Goal: Task Accomplishment & Management: Manage account settings

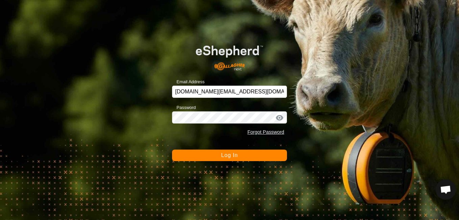
click at [257, 157] on button "Log In" at bounding box center [229, 154] width 115 height 11
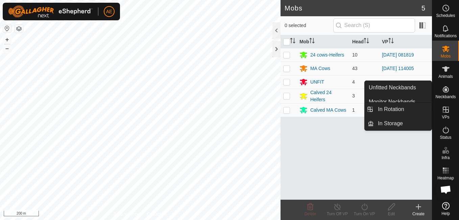
click at [449, 113] on icon at bounding box center [446, 109] width 8 height 8
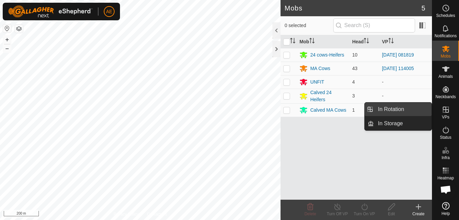
click at [415, 106] on link "In Rotation" at bounding box center [403, 109] width 58 height 14
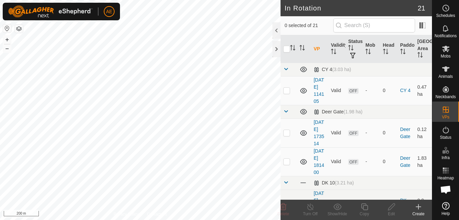
click at [417, 215] on div "Create" at bounding box center [418, 213] width 27 height 6
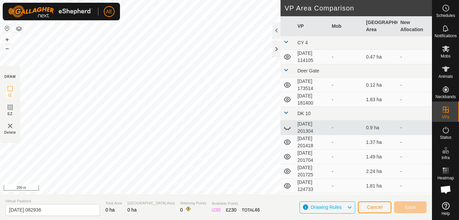
click at [298, 56] on div "Privacy Policy Contact Us + – ⇧ i 200 m DRAW IZ EZ Delete VP Area Comparison VP…" at bounding box center [216, 110] width 432 height 220
click at [8, 39] on button "+" at bounding box center [7, 39] width 8 height 8
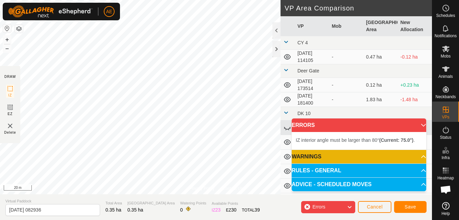
click at [323, 208] on span "Errors" at bounding box center [318, 206] width 13 height 5
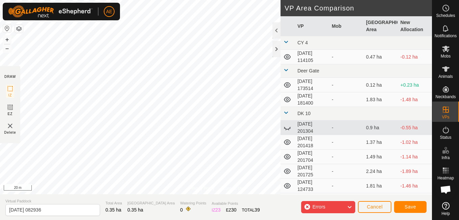
click at [333, 210] on div "Errors" at bounding box center [328, 207] width 54 height 12
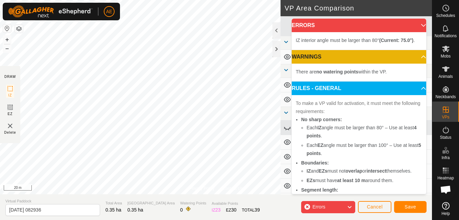
click at [308, 205] on div "Errors" at bounding box center [328, 207] width 54 height 12
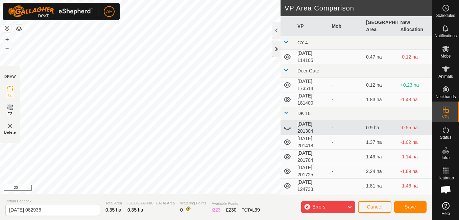
click at [277, 50] on div at bounding box center [276, 49] width 8 height 16
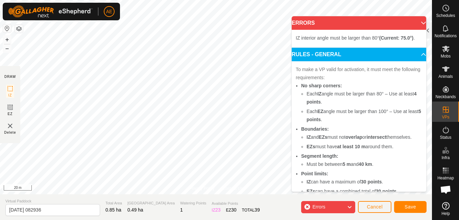
click at [296, 94] on body "AE Schedules Notifications Mobs Animals Neckbands VPs Status Infra Heatmap Help…" at bounding box center [229, 110] width 459 height 220
click at [7, 49] on button "–" at bounding box center [7, 48] width 8 height 8
click at [7, 39] on button "+" at bounding box center [7, 39] width 8 height 8
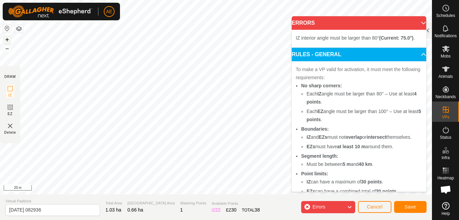
click at [6, 40] on button "+" at bounding box center [7, 39] width 8 height 8
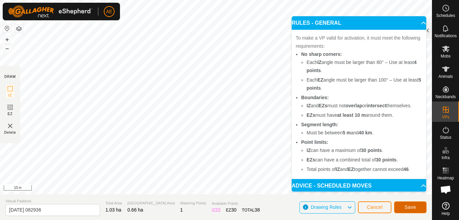
click at [411, 209] on span "Save" at bounding box center [409, 206] width 11 height 5
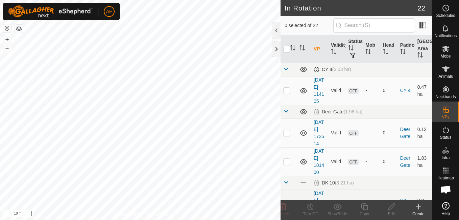
click at [172, 219] on html "AE Schedules Notifications Mobs Animals Neckbands VPs Status Infra Heatmap Help…" at bounding box center [229, 110] width 459 height 220
click at [447, 49] on icon at bounding box center [445, 49] width 7 height 6
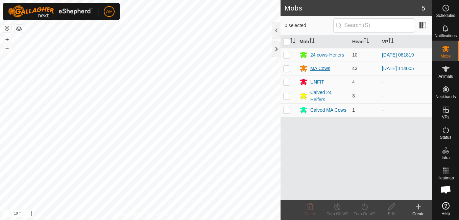
click at [324, 71] on div "MA Cows" at bounding box center [320, 68] width 20 height 7
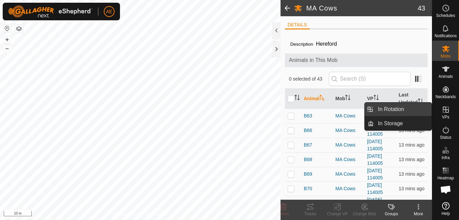
click at [427, 110] on link "In Rotation" at bounding box center [403, 109] width 58 height 14
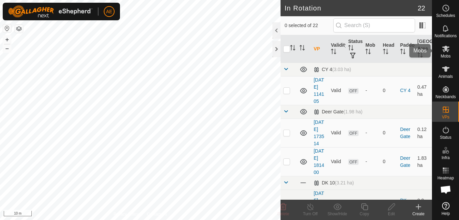
click at [445, 53] on es-mob-svg-icon at bounding box center [446, 48] width 12 height 11
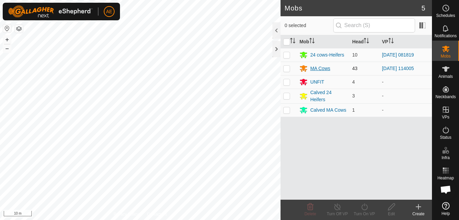
click at [324, 70] on div "MA Cows" at bounding box center [320, 68] width 20 height 7
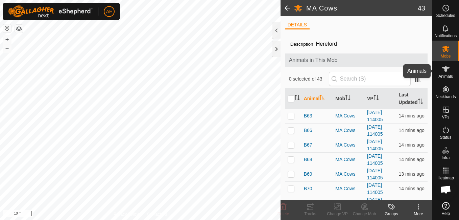
click at [449, 73] on es-animals-svg-icon at bounding box center [446, 69] width 12 height 11
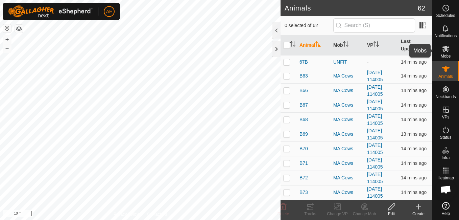
click at [449, 52] on icon at bounding box center [446, 49] width 8 height 8
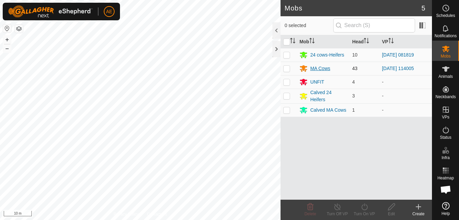
click at [321, 70] on div "MA Cows" at bounding box center [320, 68] width 20 height 7
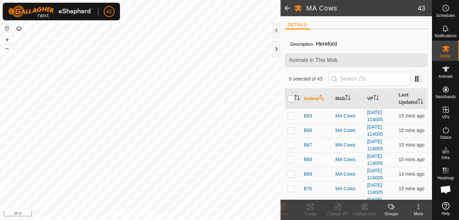
click at [290, 100] on input "checkbox" at bounding box center [291, 98] width 7 height 7
checkbox input "true"
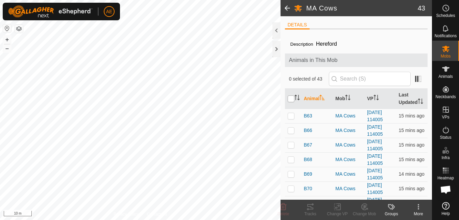
checkbox input "true"
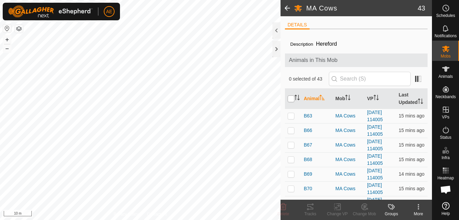
checkbox input "true"
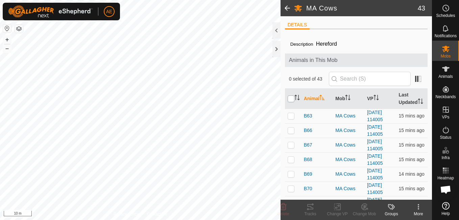
checkbox input "true"
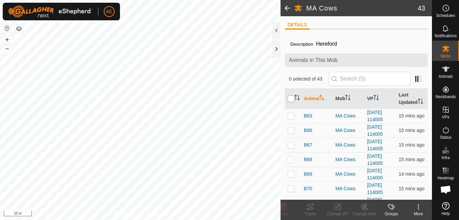
checkbox input "true"
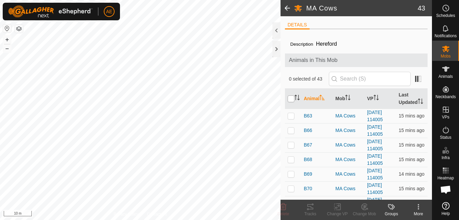
checkbox input "true"
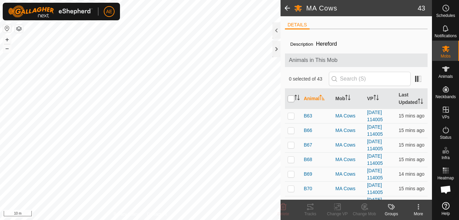
checkbox input "true"
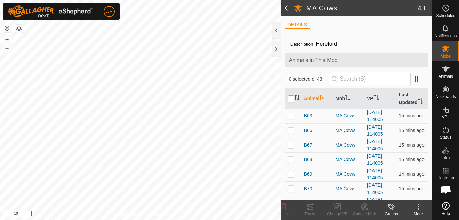
checkbox input "true"
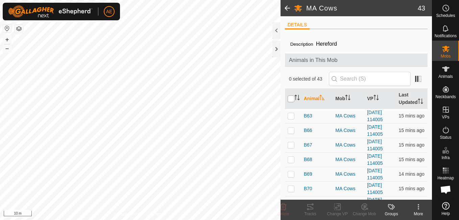
checkbox input "true"
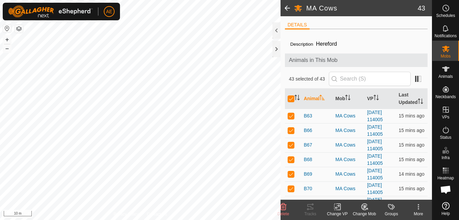
click at [335, 208] on icon at bounding box center [337, 206] width 8 height 8
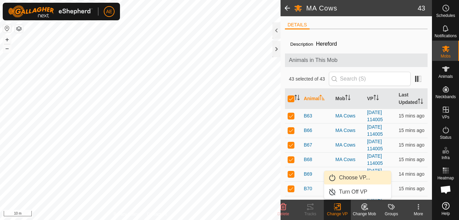
click at [352, 176] on link "Choose VP..." at bounding box center [357, 178] width 67 height 14
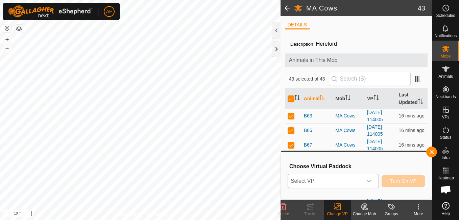
click at [371, 182] on icon "dropdown trigger" at bounding box center [368, 180] width 5 height 5
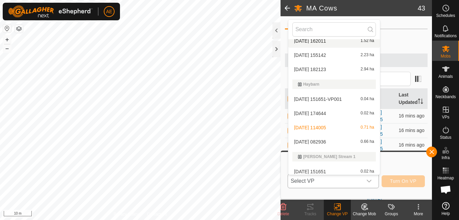
scroll to position [284, 0]
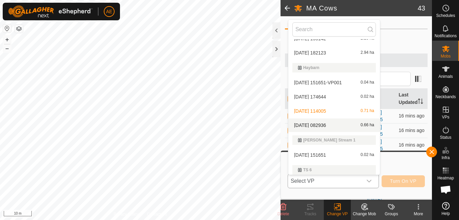
click at [316, 123] on li "[DATE] 082936 0.66 ha" at bounding box center [334, 125] width 92 height 14
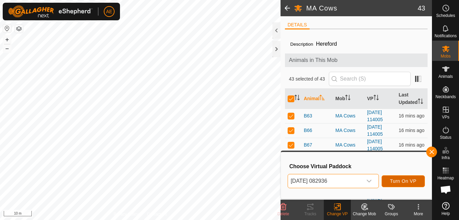
click at [410, 184] on button "Turn On VP" at bounding box center [402, 181] width 43 height 12
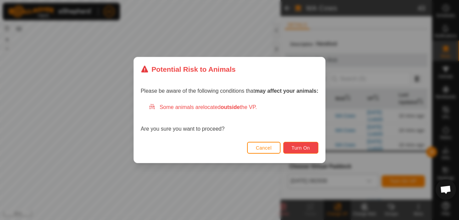
click at [308, 148] on span "Turn On" at bounding box center [301, 147] width 18 height 5
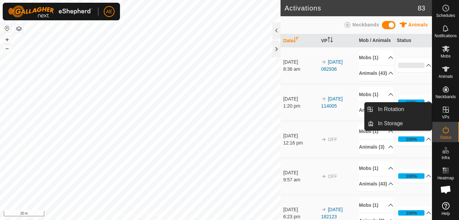
click at [446, 116] on span "VPs" at bounding box center [445, 117] width 7 height 4
click at [424, 108] on link "In Rotation" at bounding box center [403, 109] width 58 height 14
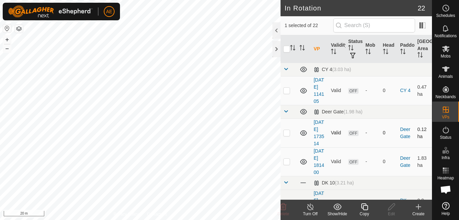
checkbox input "false"
click at [284, 210] on icon at bounding box center [283, 206] width 8 height 8
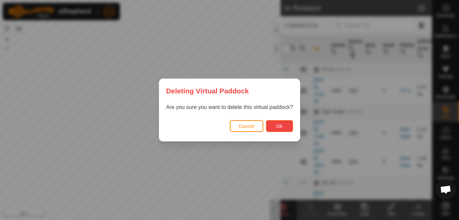
click at [285, 127] on button "Ok" at bounding box center [279, 126] width 27 height 12
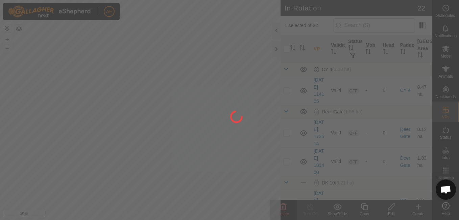
checkbox input "false"
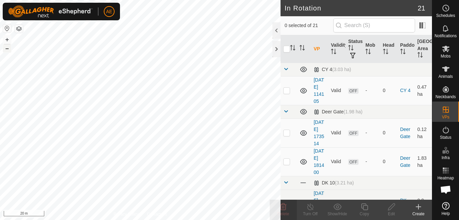
click at [6, 49] on button "–" at bounding box center [7, 48] width 8 height 8
checkbox input "true"
checkbox input "false"
click at [286, 209] on icon at bounding box center [283, 206] width 8 height 8
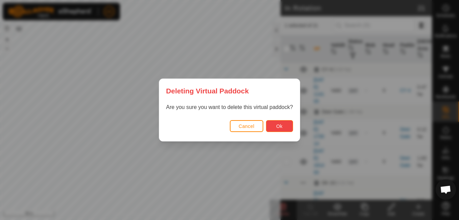
click at [288, 125] on button "Ok" at bounding box center [279, 126] width 27 height 12
checkbox input "false"
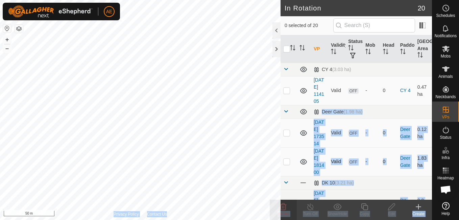
click at [241, 149] on div "In Rotation 20 0 selected of 20 VP Validity Status Mob Head Paddock Grazing Are…" at bounding box center [216, 110] width 432 height 220
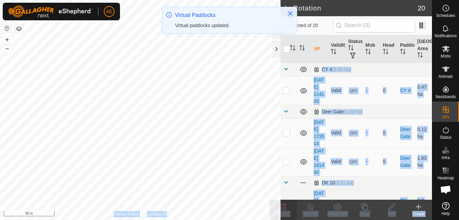
click at [292, 14] on icon "Close" at bounding box center [290, 13] width 5 height 5
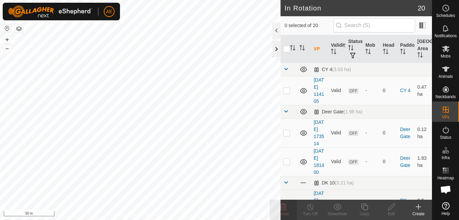
click at [279, 48] on div at bounding box center [276, 49] width 8 height 16
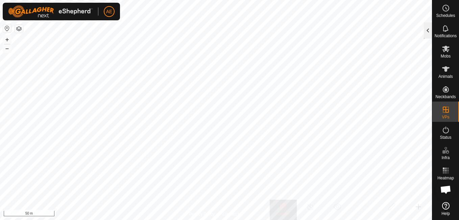
click at [429, 30] on div at bounding box center [428, 30] width 8 height 16
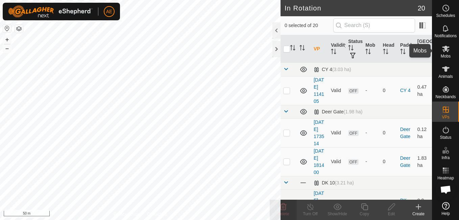
click at [444, 53] on es-mob-svg-icon at bounding box center [446, 48] width 12 height 11
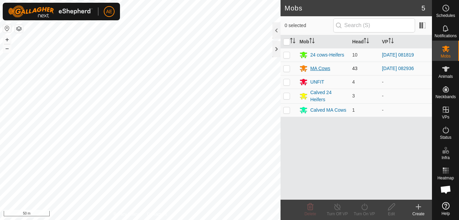
click at [325, 67] on div "MA Cows" at bounding box center [320, 68] width 20 height 7
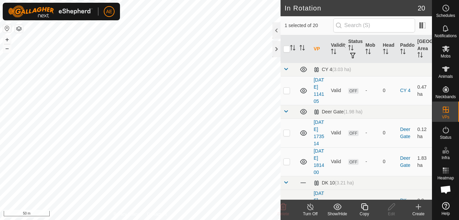
click at [309, 212] on div "Turn Off" at bounding box center [310, 213] width 27 height 6
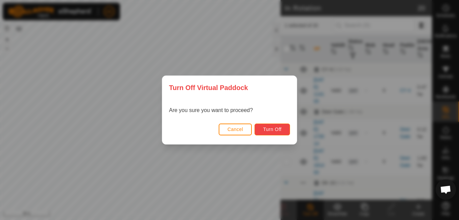
click at [269, 129] on span "Turn Off" at bounding box center [272, 128] width 19 height 5
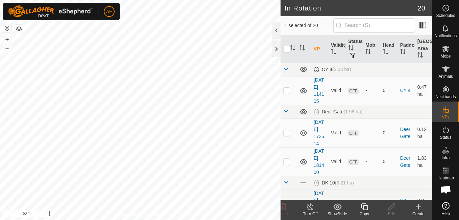
click at [311, 211] on div "Turn Off" at bounding box center [310, 213] width 27 height 6
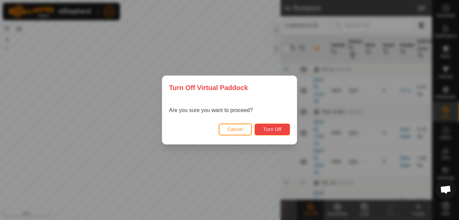
click at [284, 130] on button "Turn Off" at bounding box center [271, 129] width 35 height 12
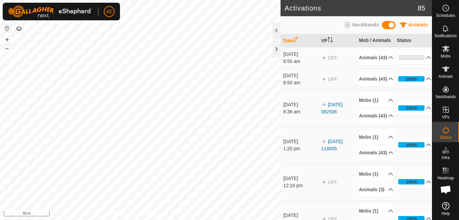
click at [188, 219] on html "AE Schedules Notifications Mobs Animals Neckbands VPs Status Infra Heatmap Help…" at bounding box center [229, 110] width 459 height 220
click at [171, 219] on html "AE Schedules Notifications Mobs Animals Neckbands VPs Status Infra Heatmap Help…" at bounding box center [229, 110] width 459 height 220
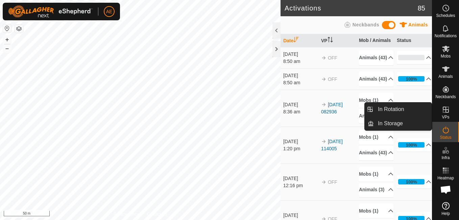
click at [448, 113] on icon at bounding box center [446, 109] width 8 height 8
click at [420, 112] on link "In Rotation" at bounding box center [403, 109] width 58 height 14
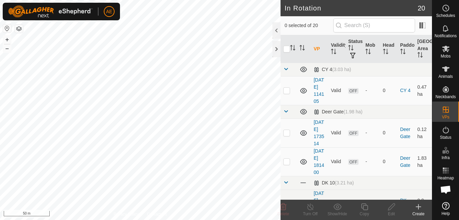
click at [418, 210] on icon at bounding box center [418, 206] width 8 height 8
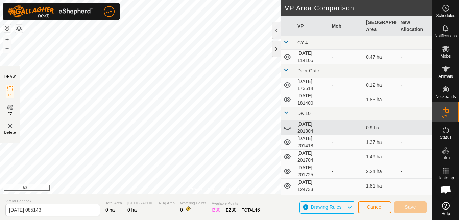
click at [276, 50] on div at bounding box center [276, 49] width 8 height 16
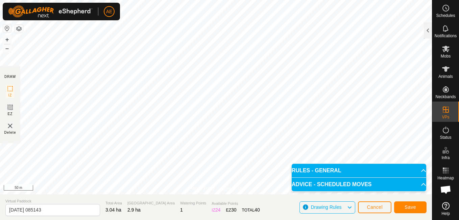
click at [418, 184] on p-accordion-header "ADVICE - SCHEDULED MOVES" at bounding box center [359, 184] width 134 height 14
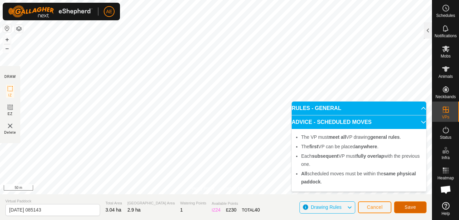
click at [409, 209] on span "Save" at bounding box center [409, 206] width 11 height 5
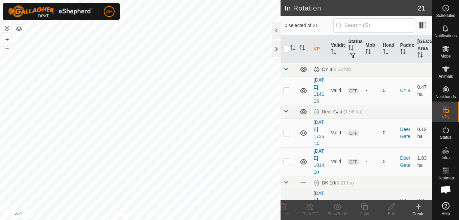
checkbox input "true"
click at [446, 52] on icon at bounding box center [446, 49] width 8 height 8
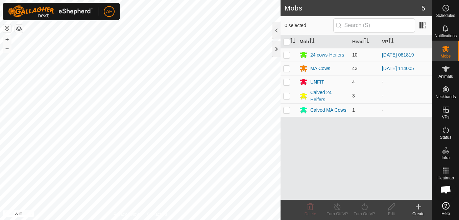
click at [286, 56] on p-checkbox at bounding box center [286, 54] width 7 height 5
checkbox input "true"
click at [363, 212] on div "Turn On VP" at bounding box center [364, 213] width 27 height 6
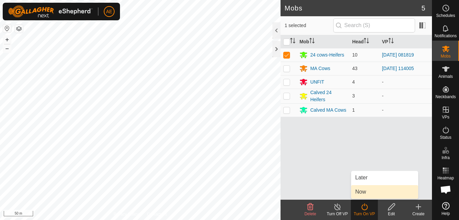
click at [361, 191] on span "Now" at bounding box center [360, 192] width 11 height 8
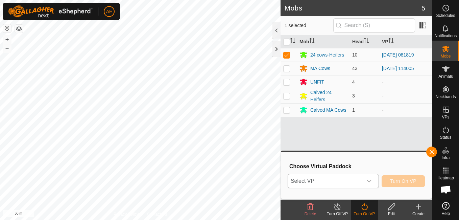
click at [370, 182] on icon "dropdown trigger" at bounding box center [369, 180] width 5 height 3
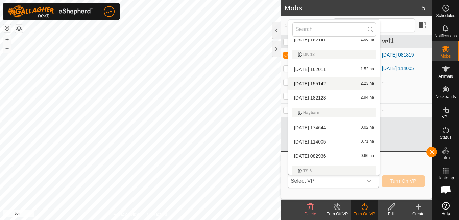
scroll to position [271, 0]
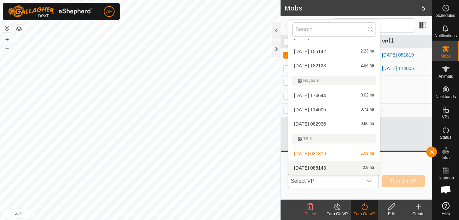
click at [316, 167] on li "[DATE] 085143 2.9 ha" at bounding box center [334, 168] width 92 height 14
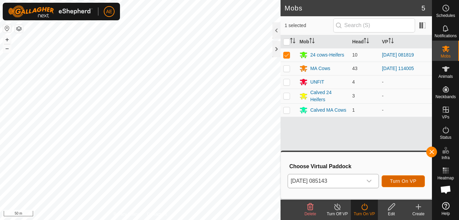
click at [401, 180] on span "Turn On VP" at bounding box center [403, 180] width 26 height 5
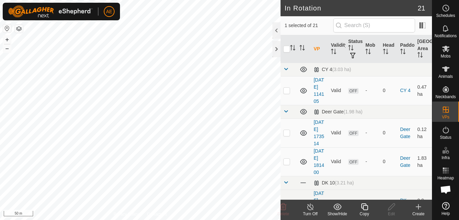
click at [312, 209] on line at bounding box center [309, 206] width 5 height 5
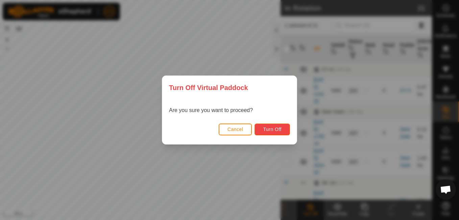
click at [278, 127] on span "Turn Off" at bounding box center [272, 128] width 19 height 5
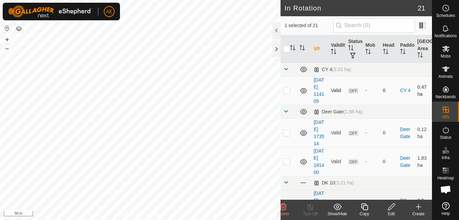
checkbox input "false"
checkbox input "true"
click at [309, 208] on icon at bounding box center [310, 206] width 8 height 8
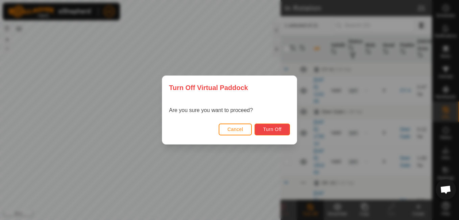
click at [269, 132] on span "Turn Off" at bounding box center [272, 128] width 19 height 5
click at [228, 131] on span "Cancel" at bounding box center [235, 128] width 16 height 5
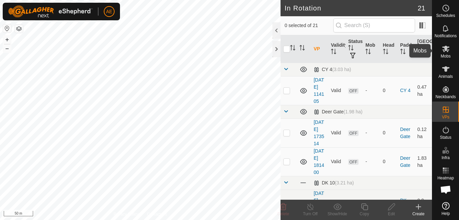
click at [447, 54] on span "Mobs" at bounding box center [446, 56] width 10 height 4
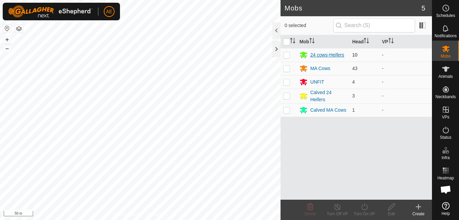
click at [318, 54] on div "24 cows-Heifers" at bounding box center [327, 54] width 34 height 7
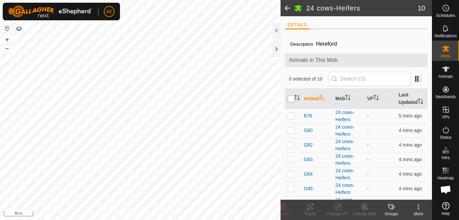
click at [291, 99] on input "checkbox" at bounding box center [291, 98] width 7 height 7
checkbox input "true"
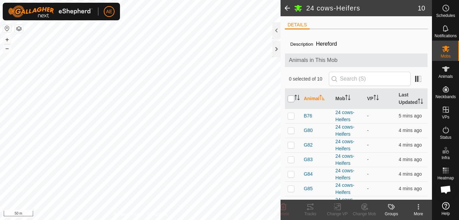
checkbox input "true"
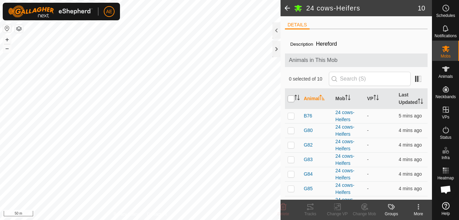
checkbox input "true"
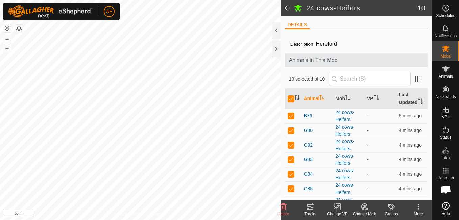
click at [336, 210] on icon at bounding box center [337, 206] width 8 height 8
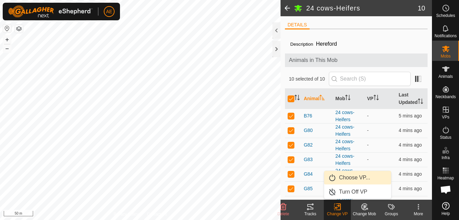
click at [347, 179] on link "Choose VP..." at bounding box center [357, 178] width 67 height 14
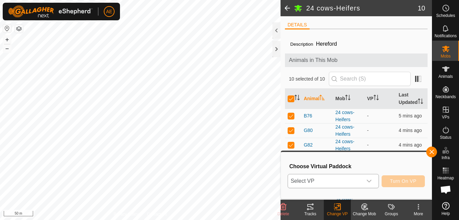
click at [370, 181] on icon "dropdown trigger" at bounding box center [369, 180] width 5 height 3
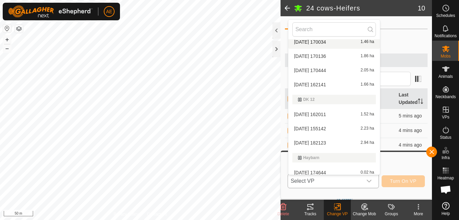
scroll to position [271, 0]
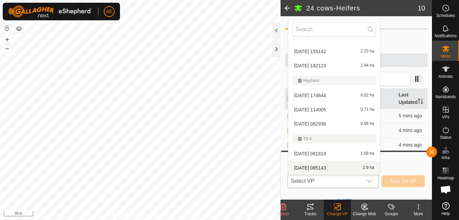
click at [325, 166] on li "[DATE] 085143 2.9 ha" at bounding box center [334, 168] width 92 height 14
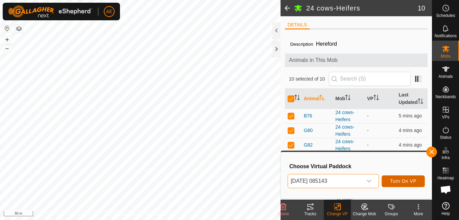
click at [414, 183] on span "Turn On VP" at bounding box center [403, 180] width 26 height 5
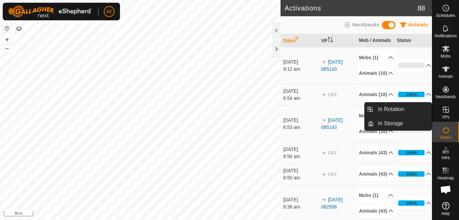
click at [450, 110] on es-virtualpaddocks-svg-icon at bounding box center [446, 109] width 12 height 11
click at [423, 106] on link "In Rotation" at bounding box center [403, 109] width 58 height 14
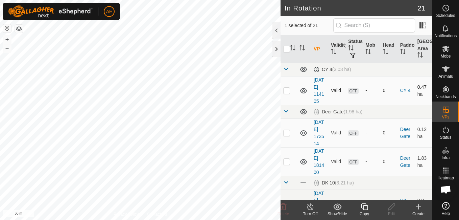
checkbox input "true"
checkbox input "false"
click at [392, 210] on icon at bounding box center [391, 206] width 8 height 8
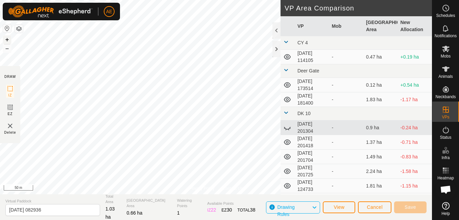
click at [7, 39] on button "+" at bounding box center [7, 39] width 8 height 8
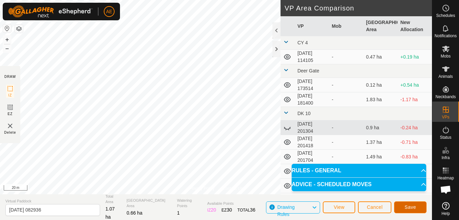
click at [412, 204] on span "Save" at bounding box center [409, 206] width 11 height 5
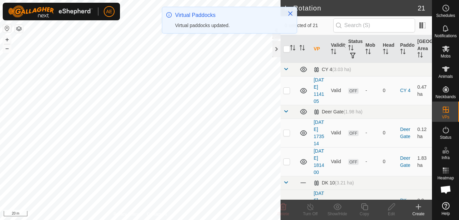
checkbox input "true"
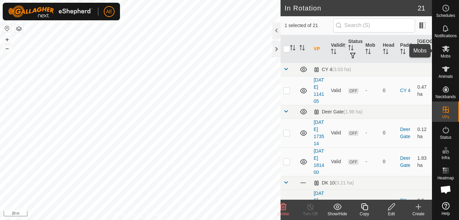
click at [447, 50] on icon at bounding box center [445, 49] width 7 height 6
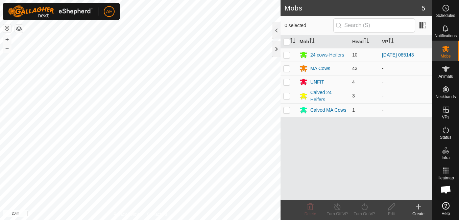
click at [286, 68] on p-checkbox at bounding box center [286, 68] width 7 height 5
checkbox input "true"
click at [364, 207] on icon at bounding box center [364, 206] width 8 height 8
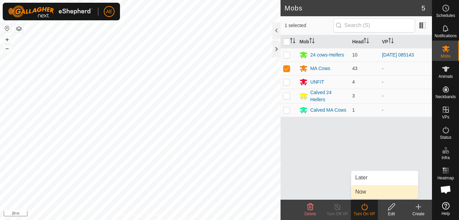
click at [359, 192] on link "Now" at bounding box center [384, 192] width 67 height 14
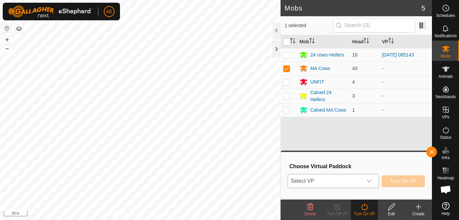
click at [371, 180] on icon "dropdown trigger" at bounding box center [368, 180] width 5 height 5
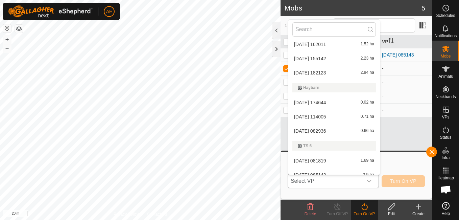
scroll to position [271, 0]
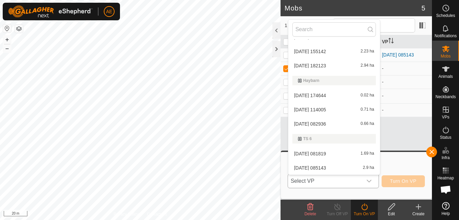
click at [329, 122] on li "[DATE] 082936 0.66 ha" at bounding box center [334, 124] width 92 height 14
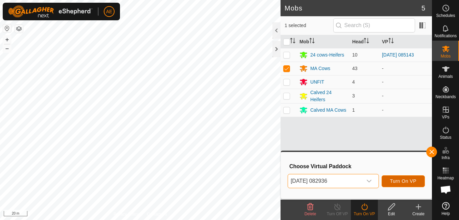
click at [403, 182] on span "Turn On VP" at bounding box center [403, 180] width 26 height 5
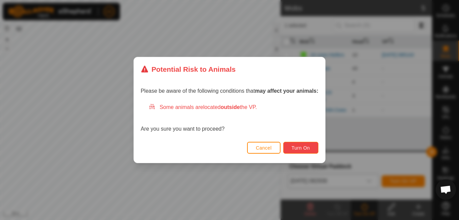
click at [314, 144] on button "Turn On" at bounding box center [300, 148] width 35 height 12
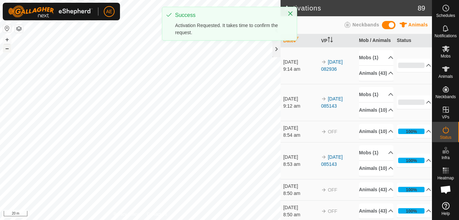
click at [6, 49] on button "–" at bounding box center [7, 48] width 8 height 8
